Goal: Entertainment & Leisure: Consume media (video, audio)

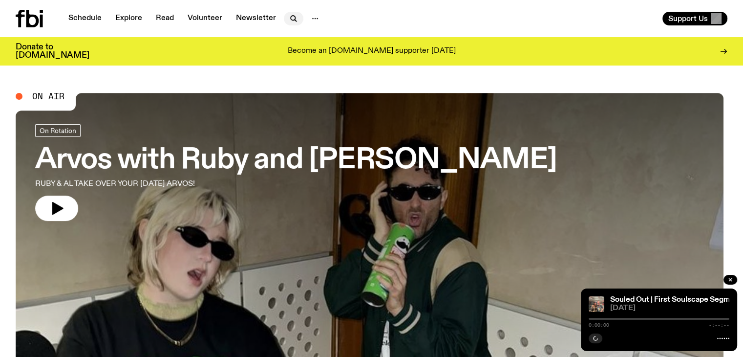
click at [293, 14] on icon "button" at bounding box center [294, 19] width 12 height 12
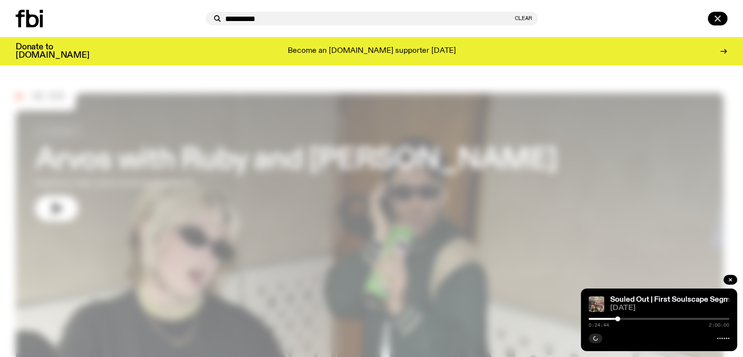
type input "**********"
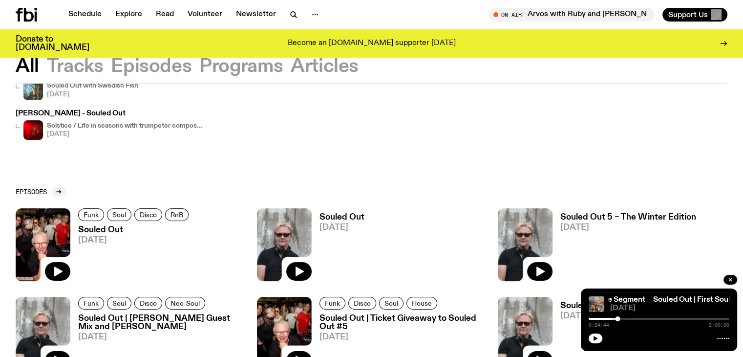
scroll to position [93, 0]
click at [298, 270] on icon "button" at bounding box center [300, 272] width 8 height 10
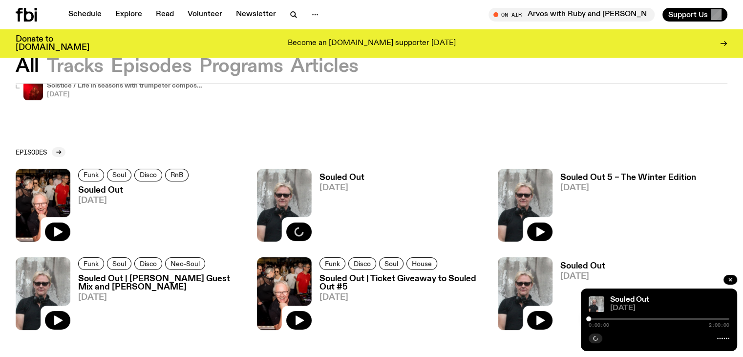
scroll to position [191, 0]
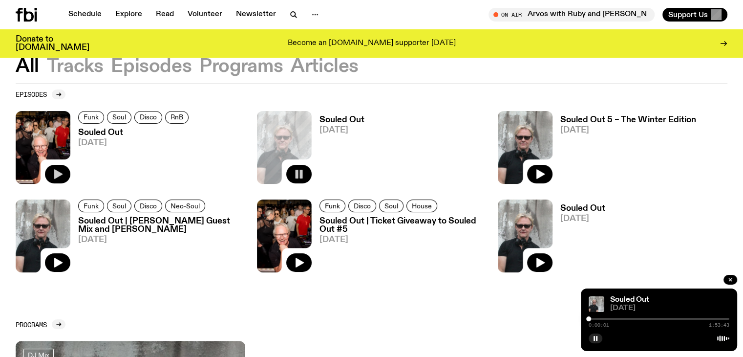
click at [60, 172] on icon "button" at bounding box center [58, 174] width 8 height 10
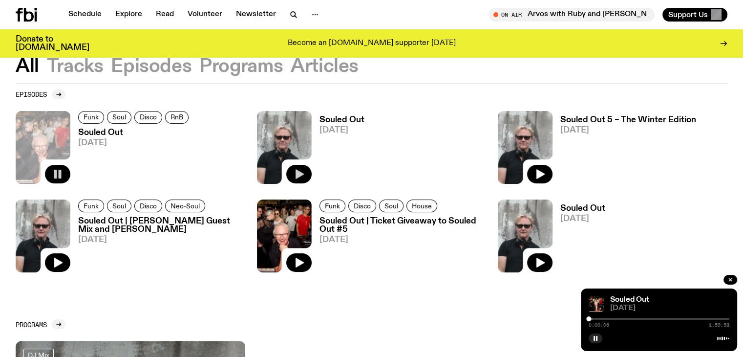
click at [593, 317] on div "0:00:06 1:59:58" at bounding box center [659, 322] width 141 height 12
click at [590, 317] on div at bounding box center [590, 318] width 5 height 5
click at [597, 317] on div at bounding box center [596, 318] width 5 height 5
click at [608, 319] on div at bounding box center [659, 319] width 141 height 2
click at [613, 318] on div at bounding box center [659, 319] width 141 height 2
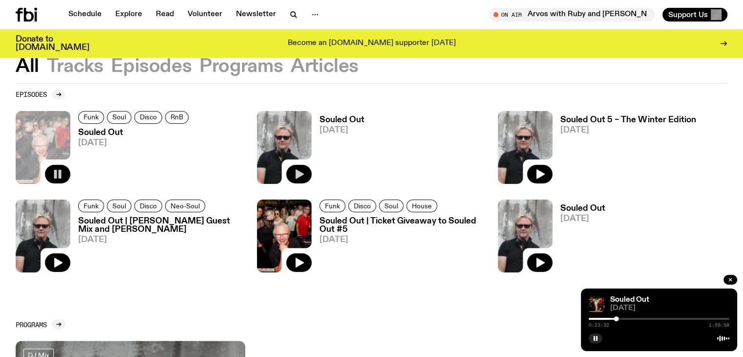
click at [637, 316] on div "0:23:32 1:59:58" at bounding box center [659, 322] width 141 height 12
click at [634, 316] on div "0:23:32 1:59:58" at bounding box center [659, 322] width 141 height 12
drag, startPoint x: 618, startPoint y: 317, endPoint x: 633, endPoint y: 318, distance: 14.7
click at [633, 318] on div at bounding box center [633, 318] width 5 height 5
click at [301, 173] on icon "button" at bounding box center [300, 174] width 8 height 10
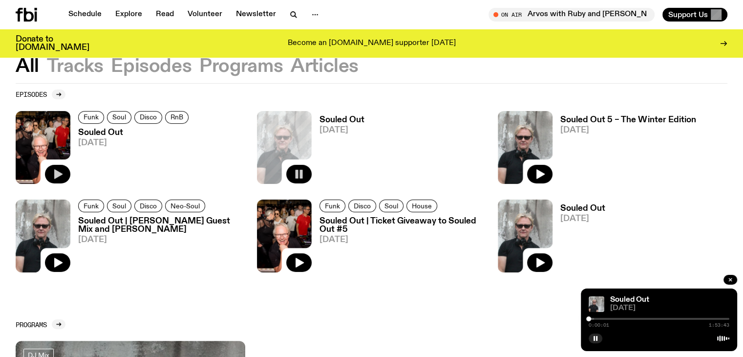
click at [599, 316] on div "0:00:01 1:53:43" at bounding box center [659, 322] width 141 height 12
click at [599, 317] on div "0:00:02 1:53:43" at bounding box center [659, 322] width 141 height 12
drag, startPoint x: 587, startPoint y: 317, endPoint x: 596, endPoint y: 316, distance: 9.3
click at [596, 316] on div at bounding box center [596, 318] width 5 height 5
drag, startPoint x: 596, startPoint y: 318, endPoint x: 623, endPoint y: 322, distance: 26.8
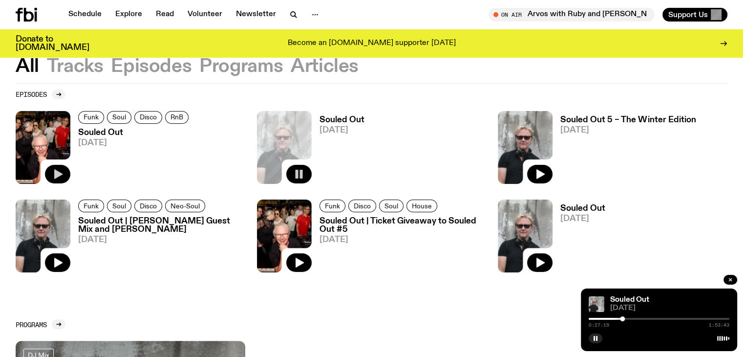
click at [623, 322] on div "0:27:19 1:53:43" at bounding box center [659, 322] width 141 height 12
drag, startPoint x: 623, startPoint y: 317, endPoint x: 651, endPoint y: 320, distance: 28.5
click at [651, 320] on div at bounding box center [651, 318] width 5 height 5
